Goal: Check status: Check status

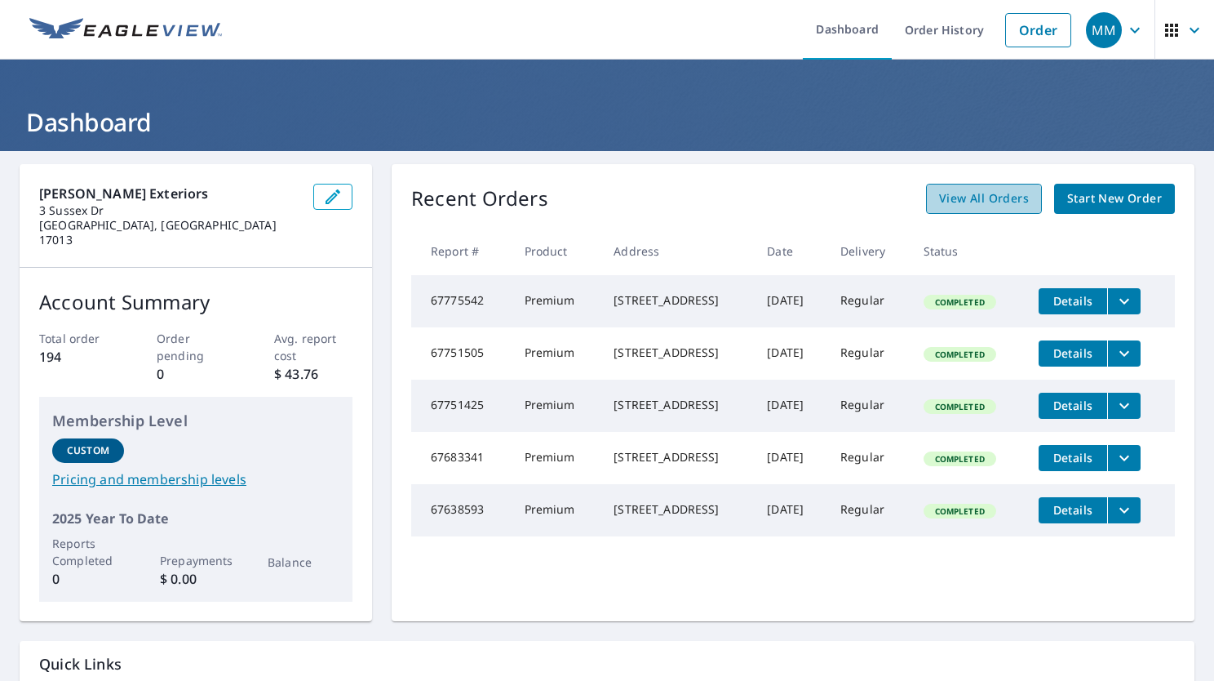
click at [948, 201] on span "View All Orders" at bounding box center [984, 199] width 90 height 20
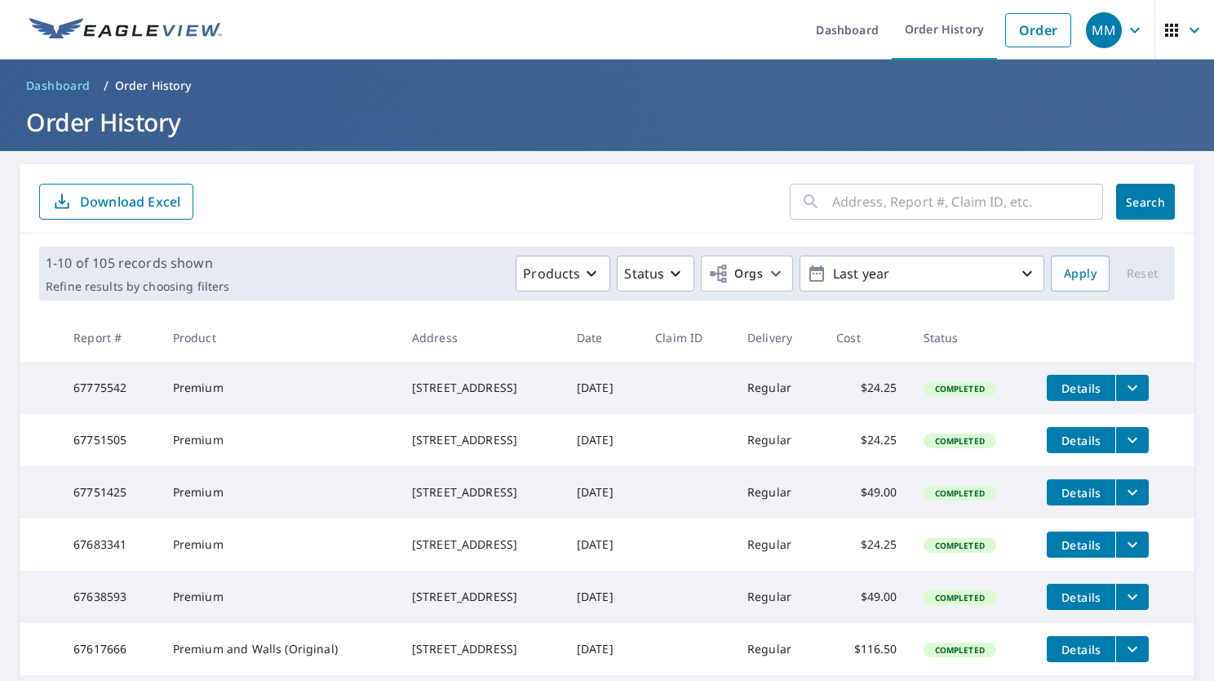
click at [911, 205] on input "text" at bounding box center [967, 202] width 271 height 46
type input "[PERSON_NAME]"
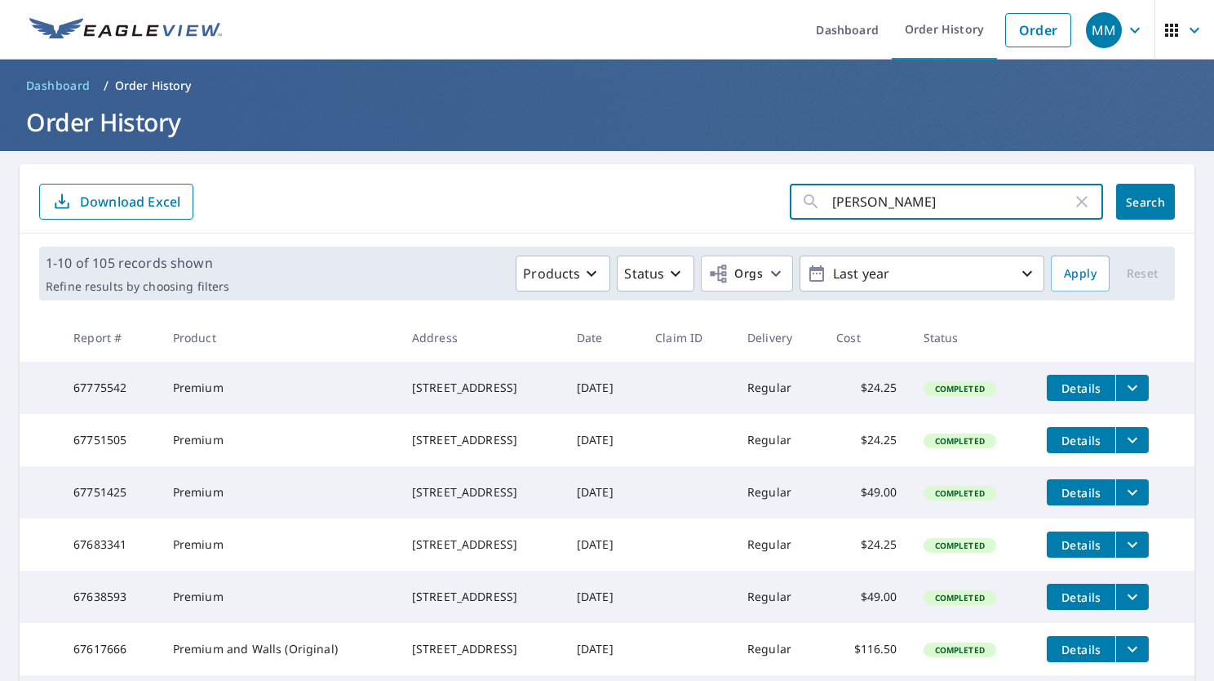
click button "Search" at bounding box center [1146, 202] width 59 height 36
